Goal: Information Seeking & Learning: Learn about a topic

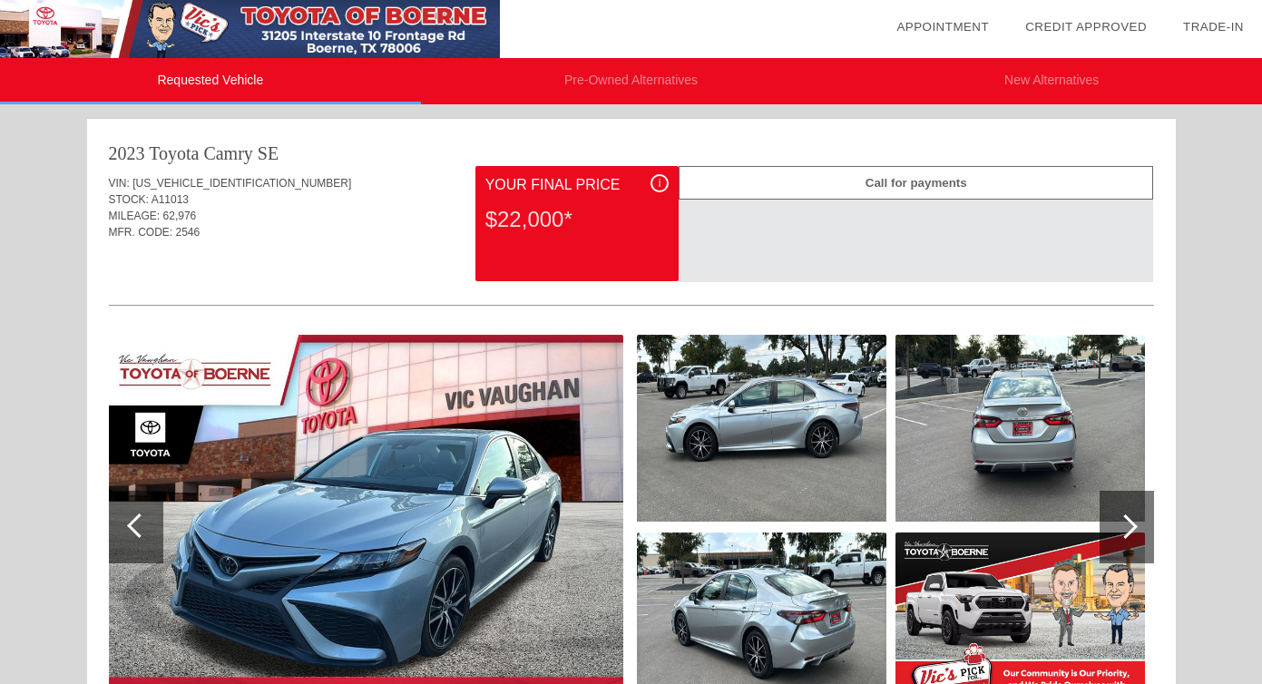
scroll to position [30, 0]
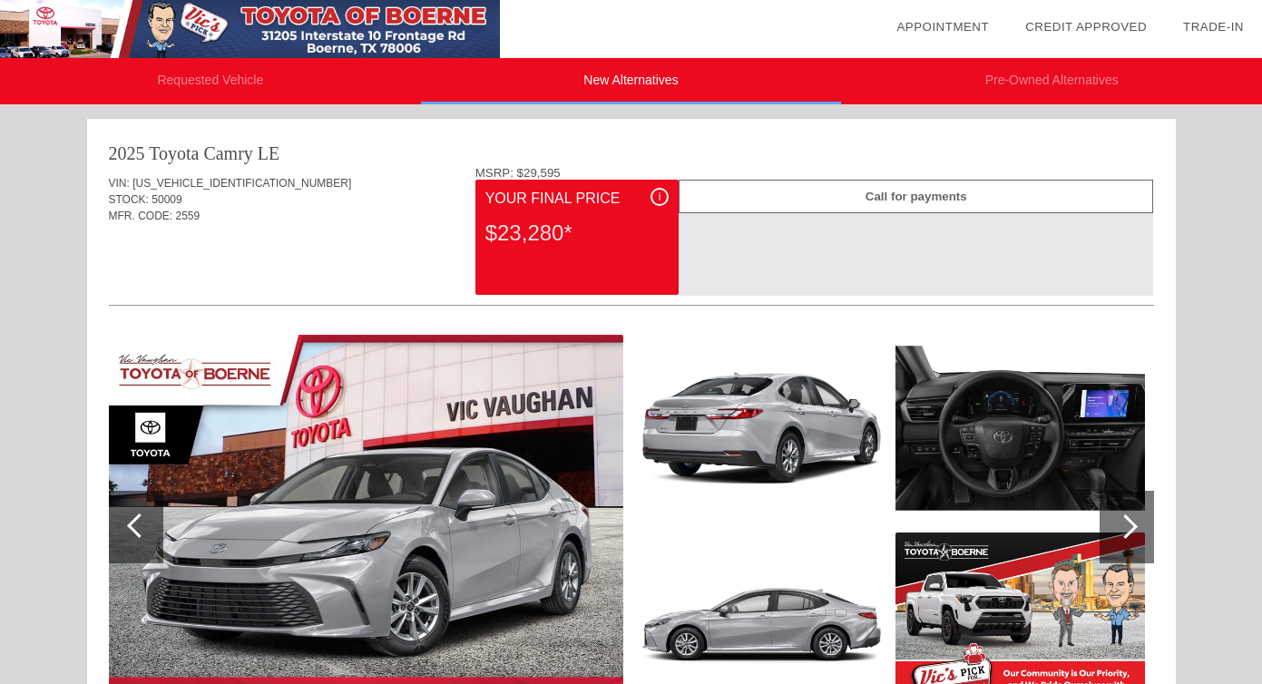
click at [205, 48] on img at bounding box center [250, 29] width 500 height 58
click at [159, 84] on li "Requested Vehicle" at bounding box center [210, 81] width 421 height 46
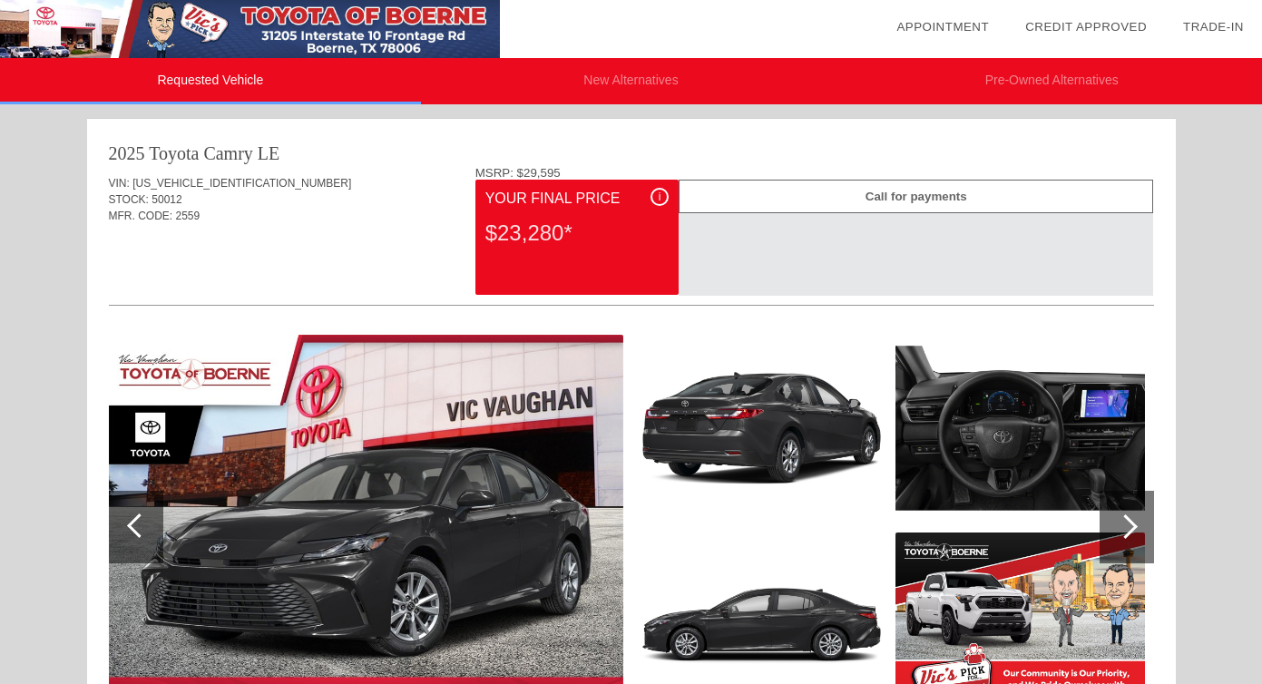
click at [609, 75] on li "New Alternatives" at bounding box center [631, 81] width 421 height 46
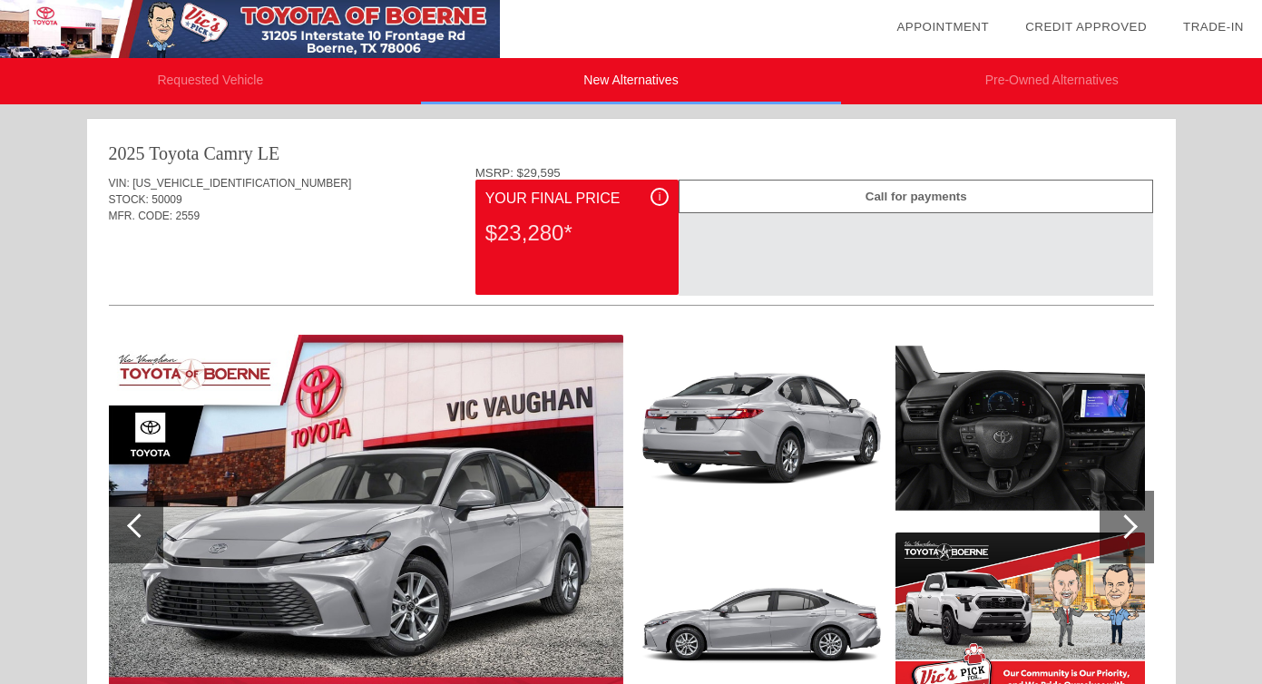
drag, startPoint x: 497, startPoint y: 245, endPoint x: 555, endPoint y: 245, distance: 58.1
click at [557, 245] on div "$23,280*" at bounding box center [577, 233] width 183 height 47
click at [240, 87] on li "Requested Vehicle" at bounding box center [210, 81] width 421 height 46
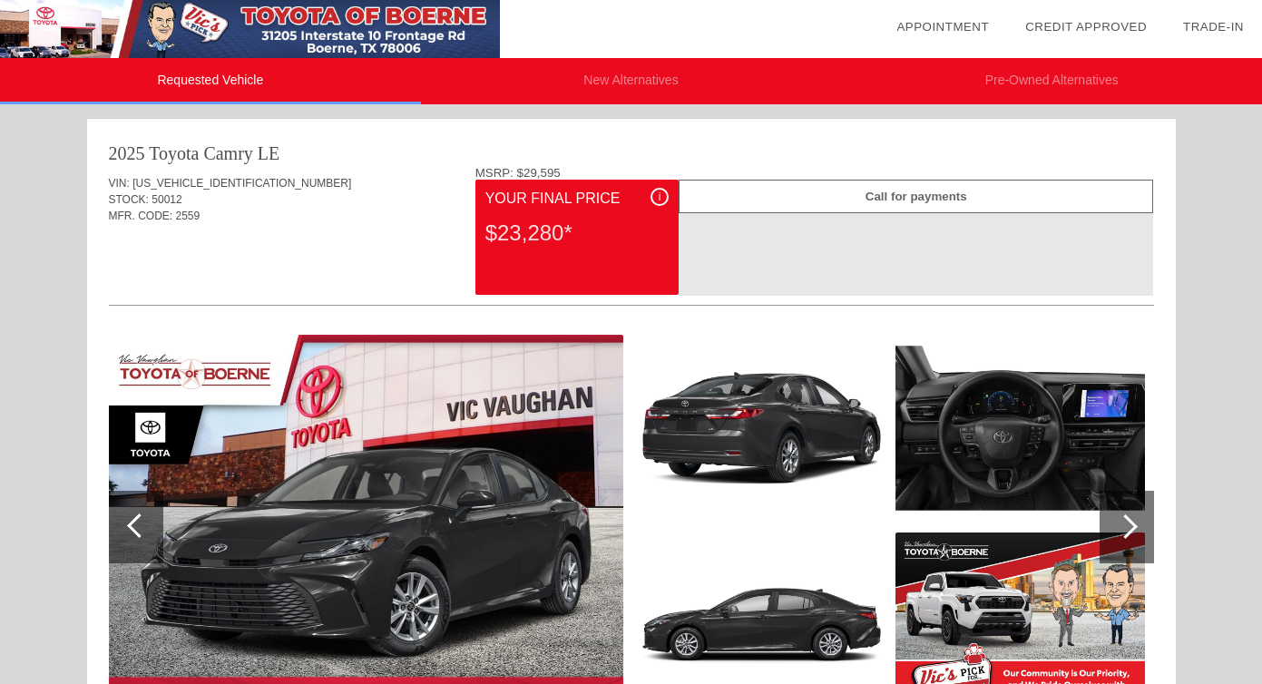
click at [659, 198] on span "i" at bounding box center [660, 197] width 3 height 13
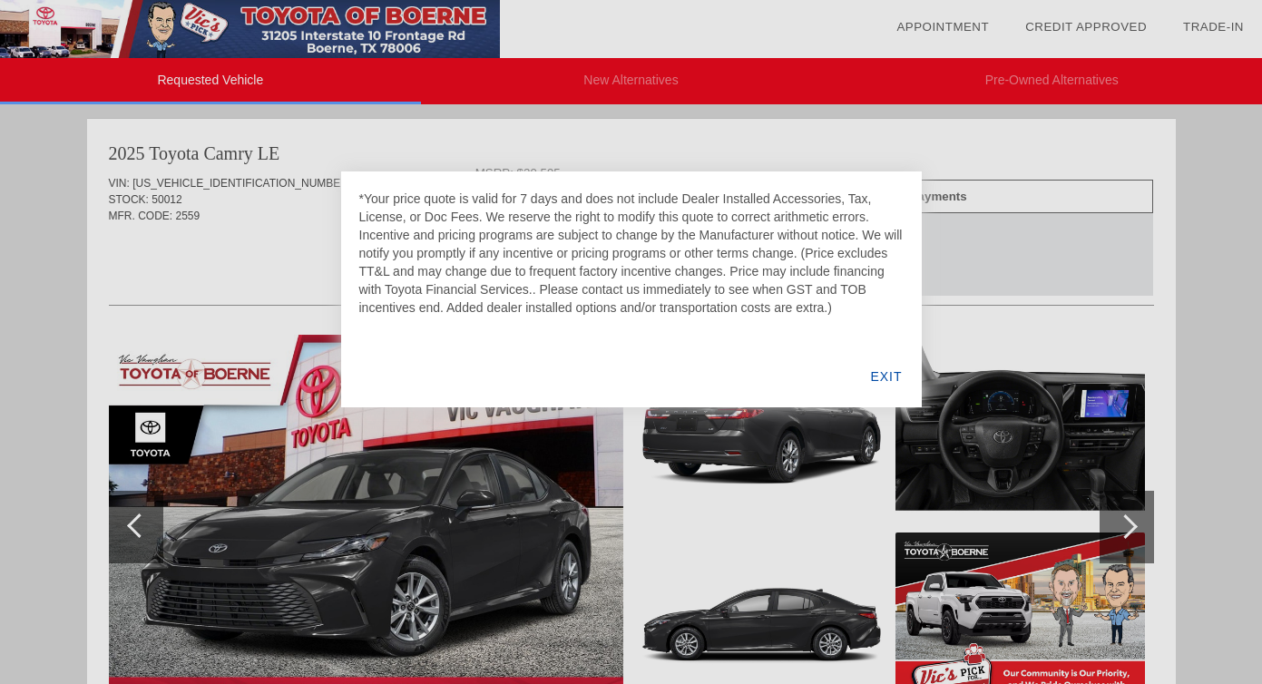
drag, startPoint x: 479, startPoint y: 197, endPoint x: 790, endPoint y: 301, distance: 328.3
click at [790, 301] on div "*Your price quote is valid for 7 days and does not include Dealer Installed Acc…" at bounding box center [631, 253] width 545 height 127
click at [747, 280] on div "*Your price quote is valid for 7 days and does not include Dealer Installed Acc…" at bounding box center [631, 253] width 545 height 127
click at [878, 365] on div "EXIT" at bounding box center [886, 377] width 70 height 62
